Goal: Information Seeking & Learning: Learn about a topic

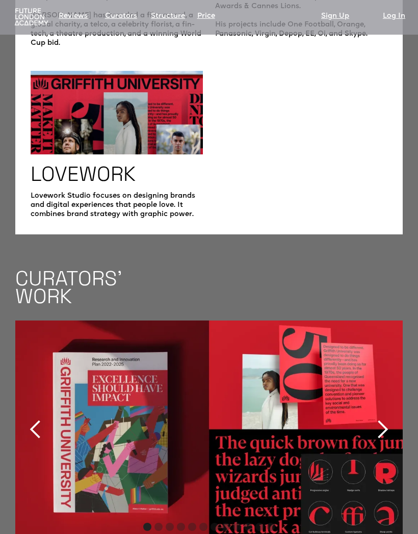
scroll to position [1624, 0]
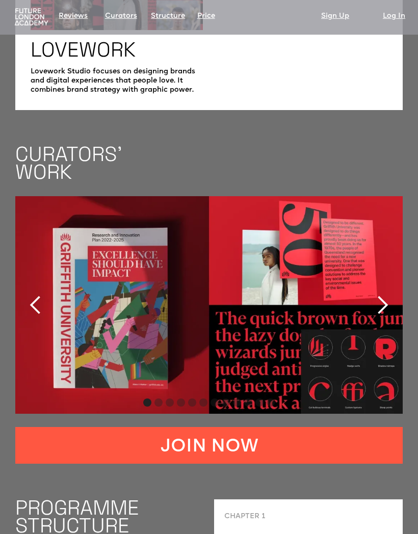
click at [379, 307] on div "next slide" at bounding box center [382, 305] width 20 height 20
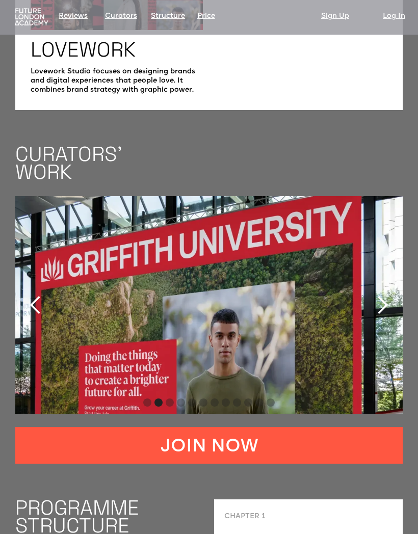
click at [375, 309] on div "next slide" at bounding box center [382, 305] width 41 height 218
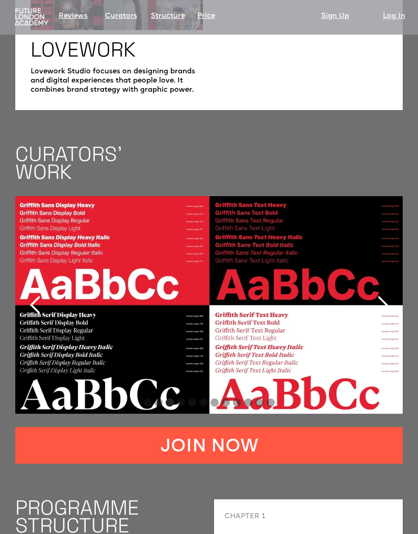
click at [385, 310] on div "next slide" at bounding box center [382, 305] width 41 height 218
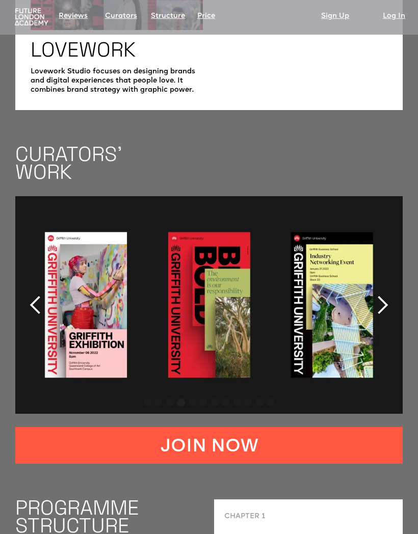
click at [388, 305] on div "next slide" at bounding box center [382, 305] width 20 height 20
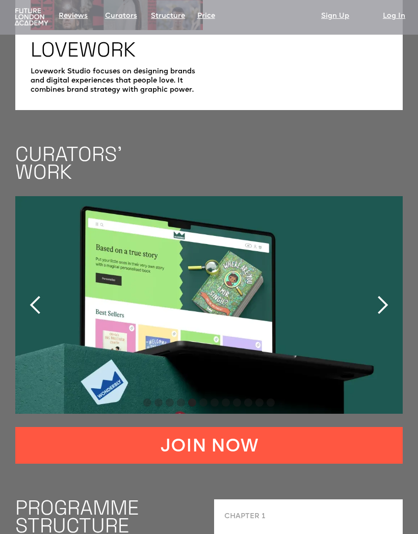
click at [384, 304] on div "next slide" at bounding box center [382, 305] width 20 height 20
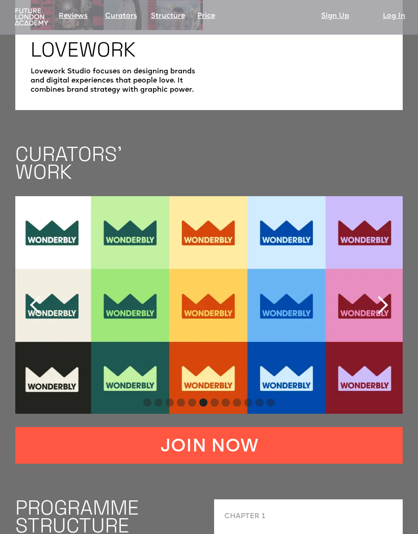
click at [387, 304] on div "next slide" at bounding box center [382, 305] width 20 height 20
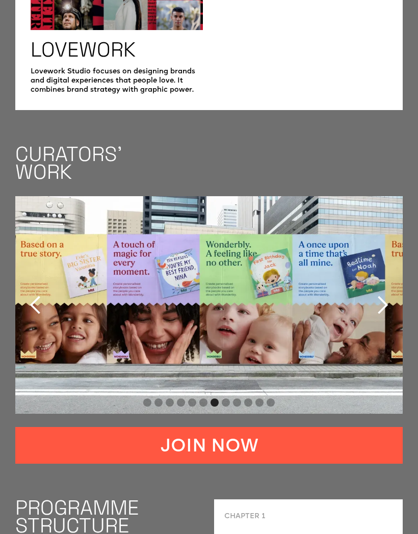
scroll to position [1665, 0]
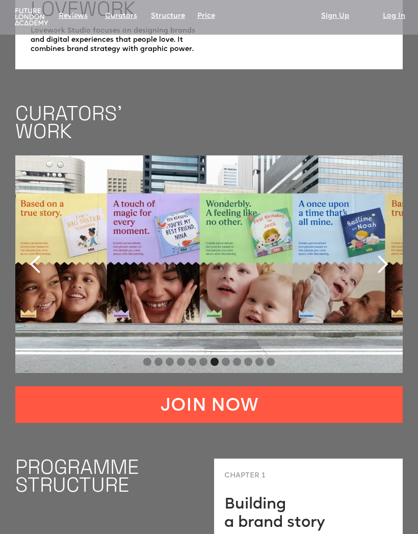
click at [384, 256] on div "next slide" at bounding box center [382, 264] width 20 height 20
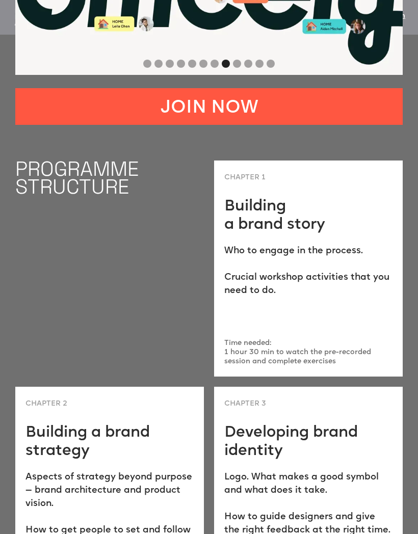
scroll to position [1963, 0]
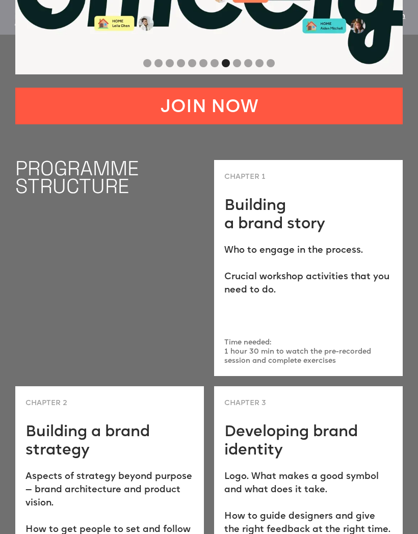
click at [362, 274] on p "Who to engage in the process. ‍ Crucial workshop activities that you need to do." at bounding box center [308, 270] width 168 height 53
click at [351, 271] on p "Who to engage in the process. ‍ Crucial workshop activities that you need to do." at bounding box center [308, 270] width 168 height 53
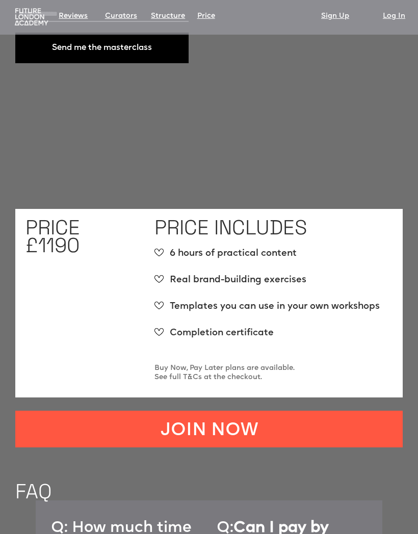
scroll to position [3411, 0]
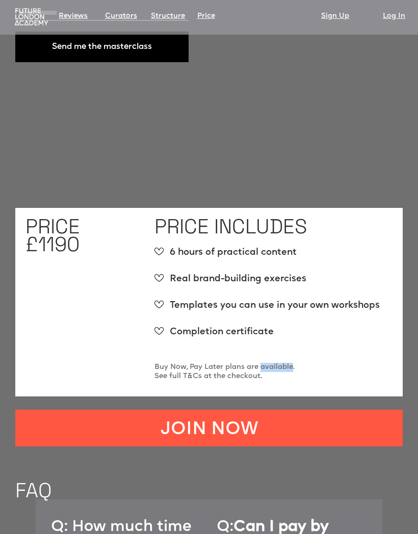
click at [353, 356] on div "PRICE INCLUDES 6 hours of practical content Real brand-building exercises Templ…" at bounding box center [273, 302] width 238 height 168
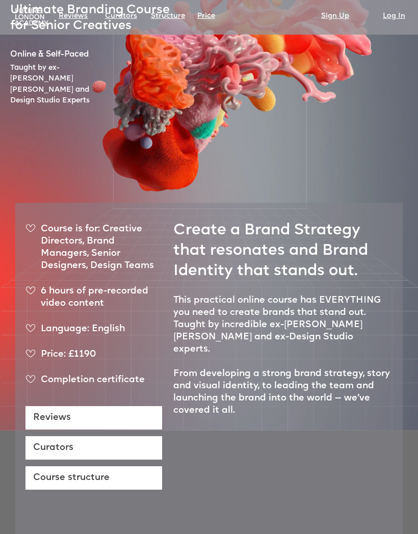
scroll to position [0, 0]
